Goal: Download file/media

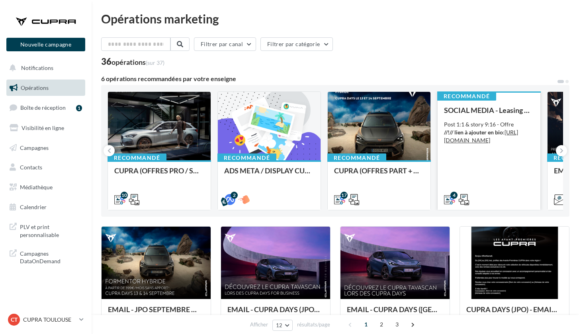
click at [465, 199] on icon at bounding box center [463, 199] width 11 height 11
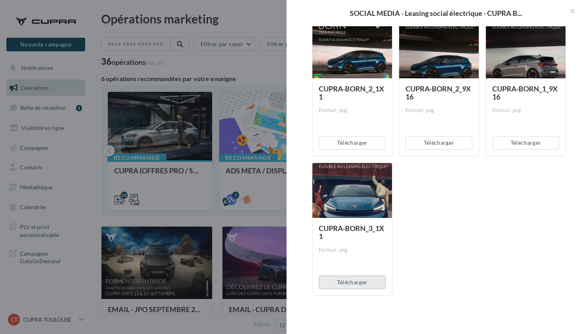
scroll to position [701, 0]
click at [359, 282] on button "Télécharger" at bounding box center [352, 283] width 67 height 14
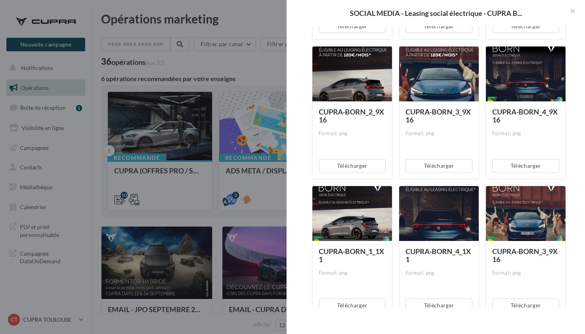
scroll to position [402, 0]
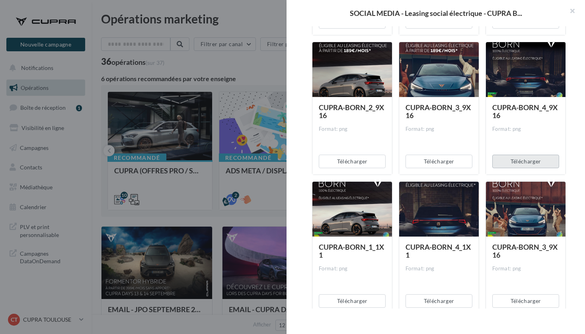
click at [505, 161] on button "Télécharger" at bounding box center [525, 162] width 67 height 14
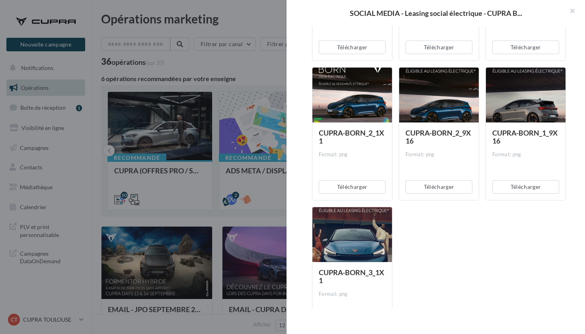
scroll to position [657, 0]
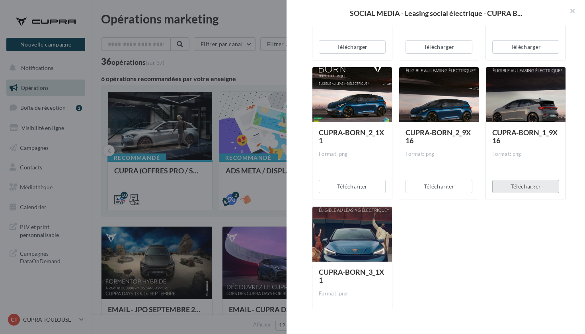
click at [517, 185] on button "Télécharger" at bounding box center [525, 187] width 67 height 14
click at [451, 186] on button "Télécharger" at bounding box center [439, 187] width 67 height 14
click at [363, 185] on button "Télécharger" at bounding box center [352, 187] width 67 height 14
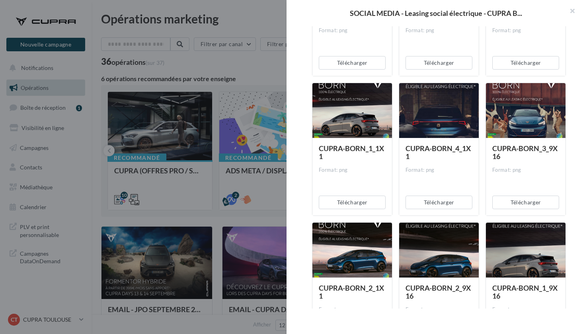
scroll to position [495, 0]
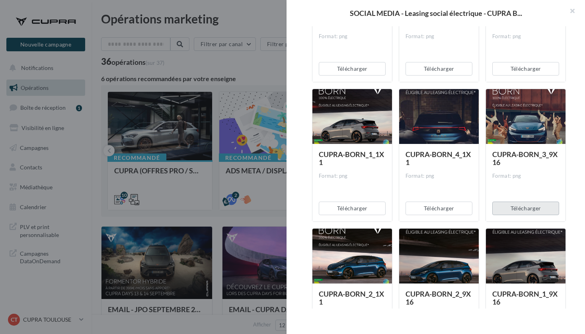
click at [520, 208] on button "Télécharger" at bounding box center [525, 209] width 67 height 14
click at [446, 210] on button "Télécharger" at bounding box center [439, 209] width 67 height 14
click at [365, 209] on button "Télécharger" at bounding box center [352, 209] width 67 height 14
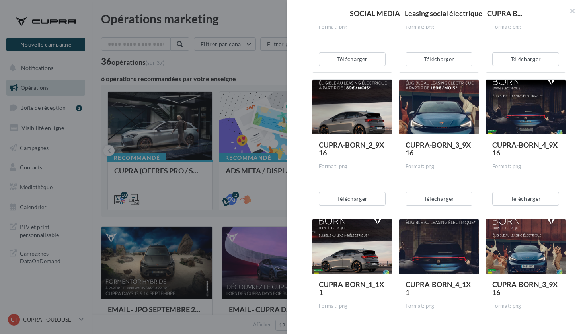
scroll to position [355, 0]
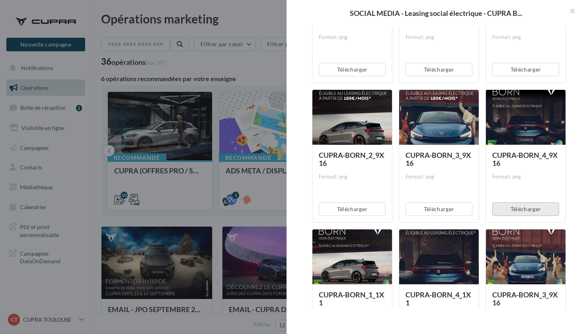
click at [515, 211] on button "Télécharger" at bounding box center [525, 210] width 67 height 14
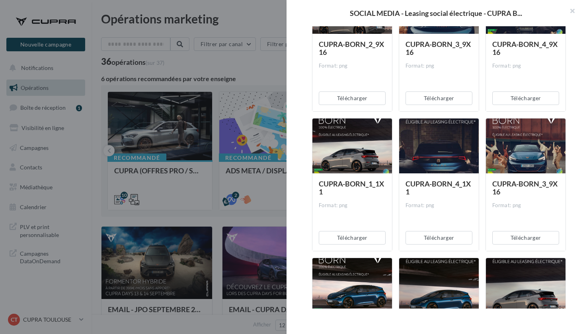
scroll to position [470, 0]
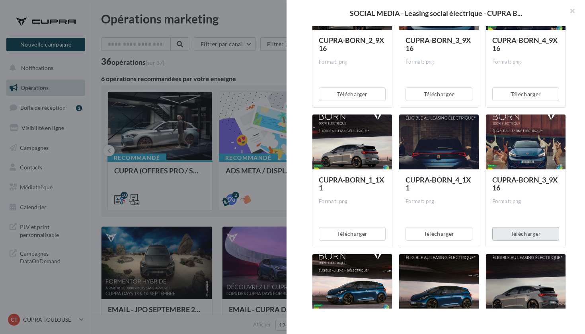
click at [513, 236] on button "Télécharger" at bounding box center [525, 234] width 67 height 14
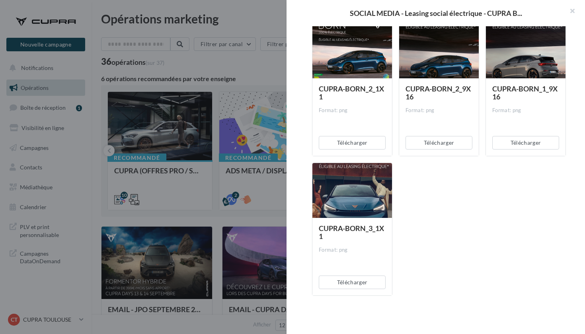
scroll to position [701, 0]
drag, startPoint x: 339, startPoint y: 250, endPoint x: 348, endPoint y: 250, distance: 9.2
click at [348, 250] on div "Format: png" at bounding box center [352, 250] width 67 height 7
click at [351, 282] on button "Télécharger" at bounding box center [352, 283] width 67 height 14
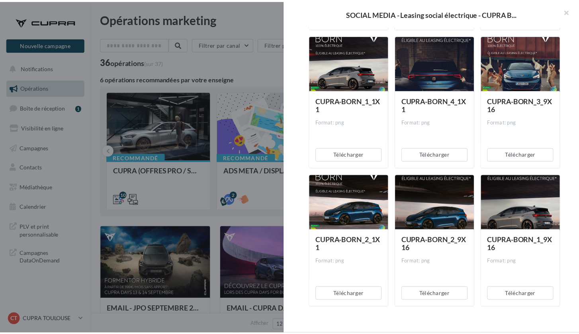
scroll to position [551, 0]
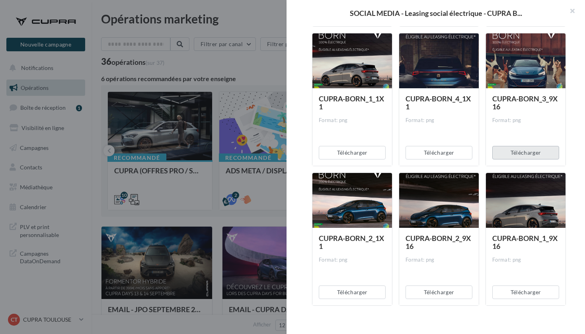
click at [521, 150] on button "Télécharger" at bounding box center [525, 153] width 67 height 14
